Goal: Navigation & Orientation: Find specific page/section

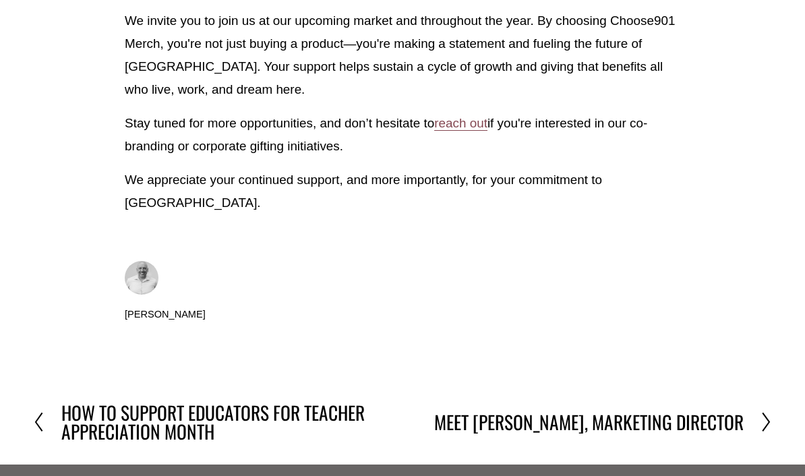
scroll to position [1742, 0]
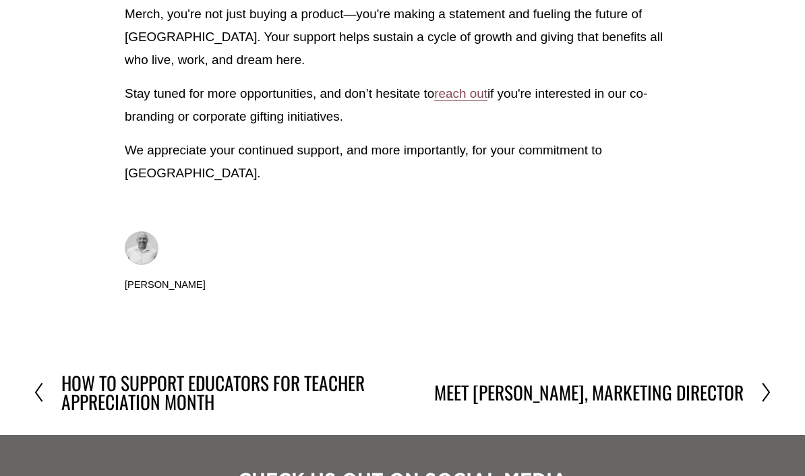
click at [773, 382] on icon at bounding box center [767, 393] width 12 height 22
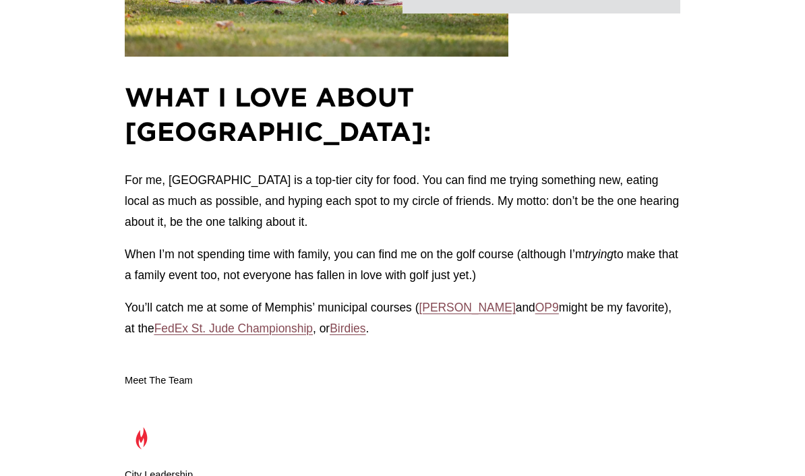
scroll to position [1631, 0]
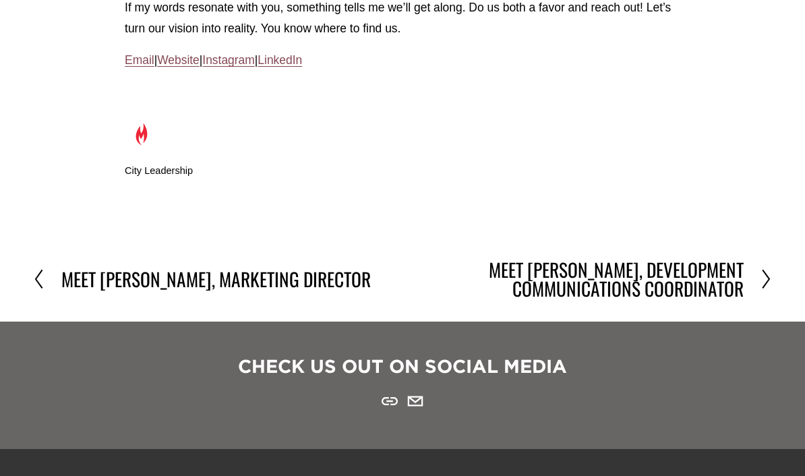
scroll to position [2058, 0]
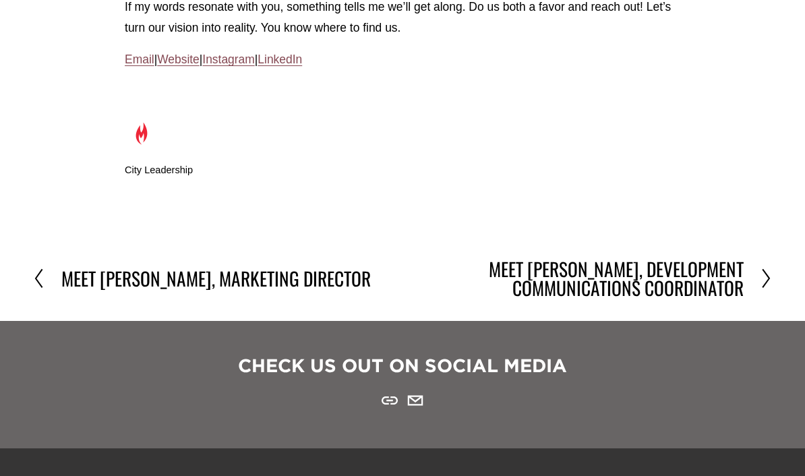
click at [781, 236] on section "Previous Previous Meet Daniel McGarry, Marketing Director Next Next Meet Rachel…" at bounding box center [402, 279] width 805 height 86
click at [772, 268] on icon at bounding box center [767, 279] width 12 height 22
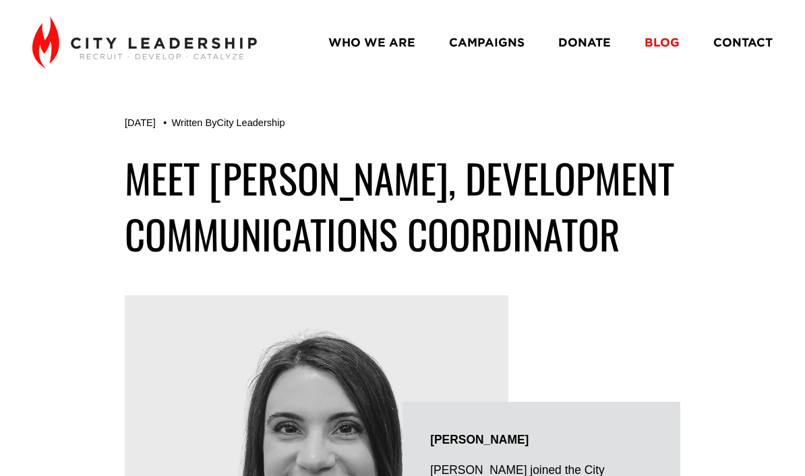
click at [501, 45] on link "CAMPAIGNS" at bounding box center [487, 42] width 76 height 24
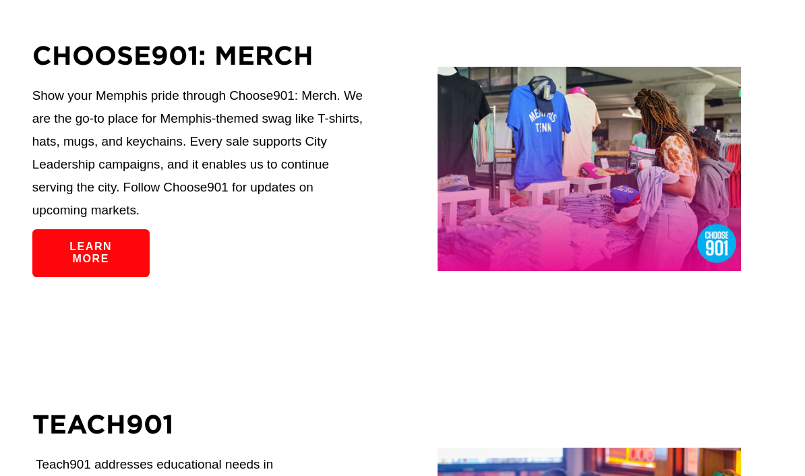
scroll to position [1040, 0]
click at [105, 277] on link "Learn more" at bounding box center [90, 253] width 117 height 48
